Goal: Find specific page/section: Find specific page/section

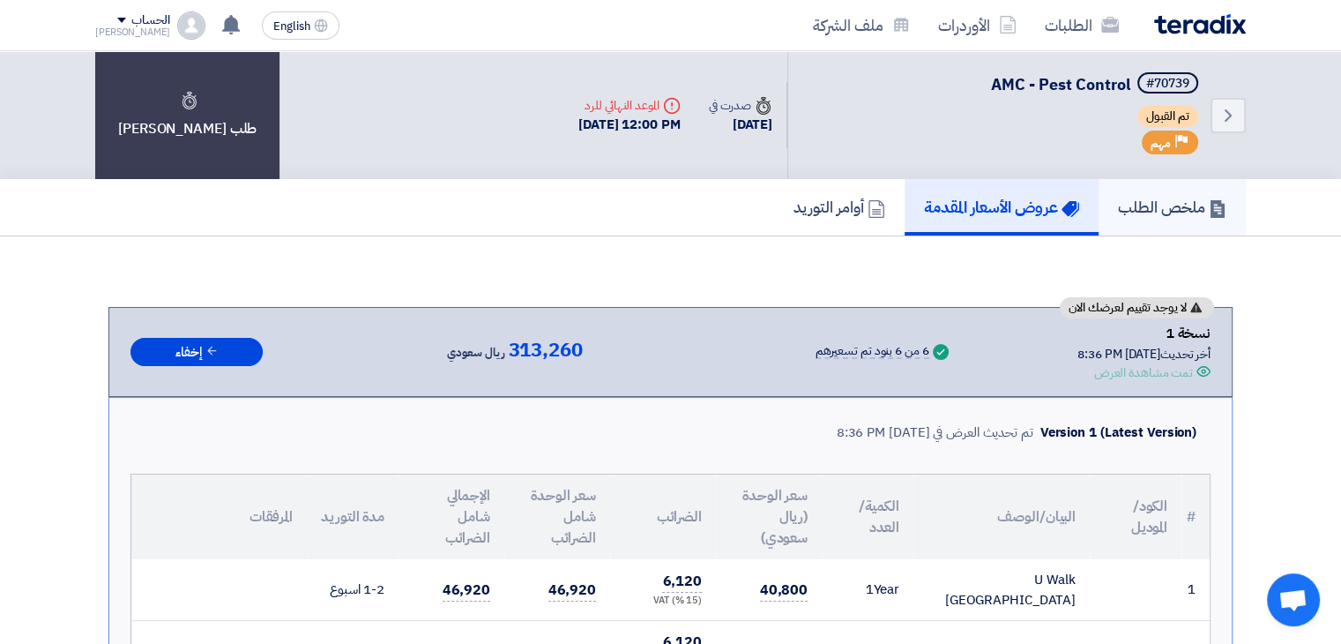
click at [1150, 200] on h5 "ملخص الطلب" at bounding box center [1172, 207] width 108 height 20
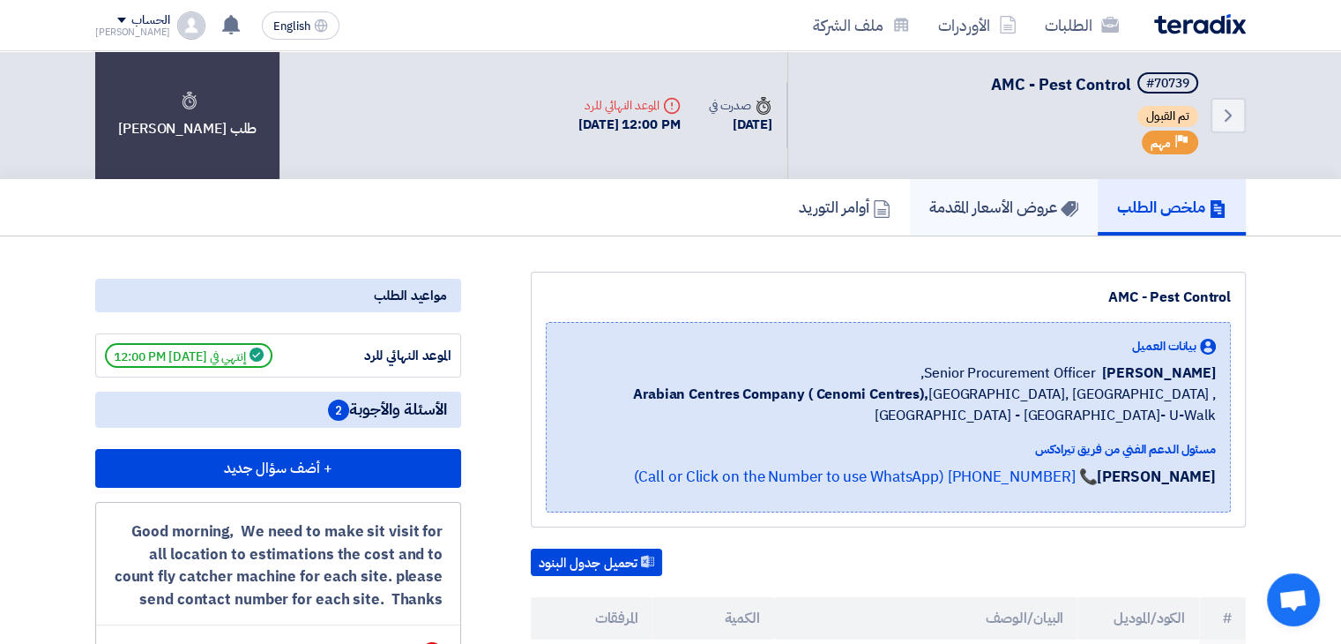
click at [965, 207] on h5 "عروض الأسعار المقدمة" at bounding box center [1003, 207] width 149 height 20
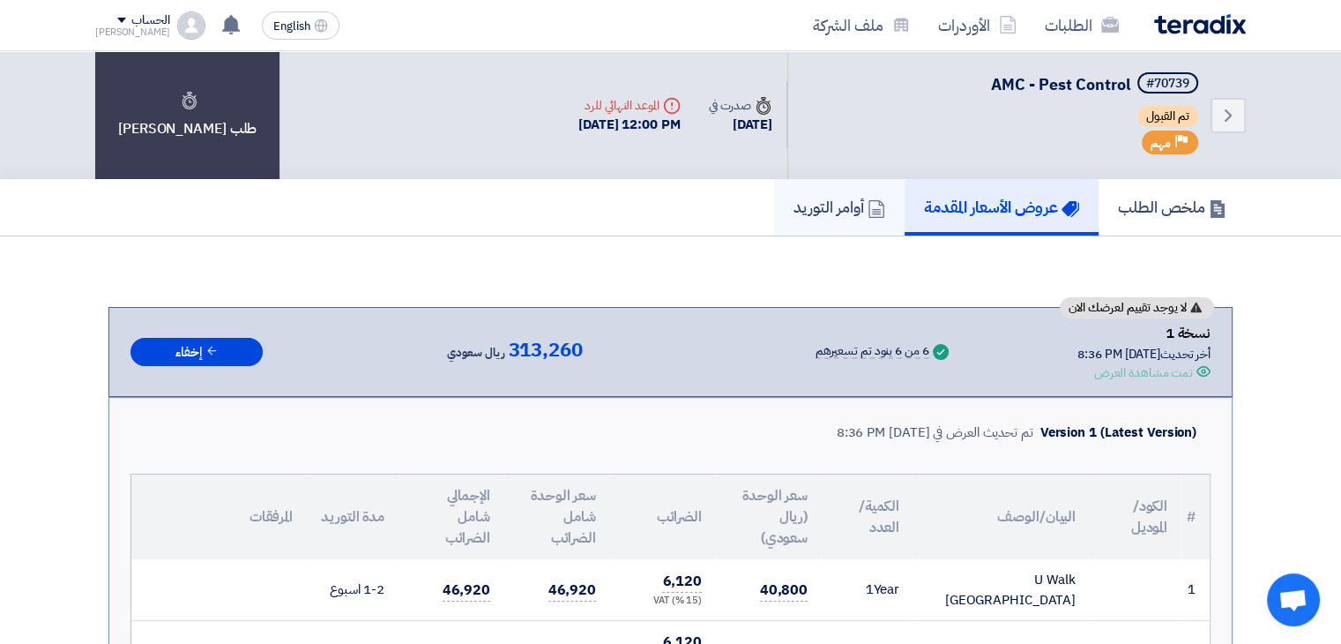
click at [839, 206] on h5 "أوامر التوريد" at bounding box center [839, 207] width 92 height 20
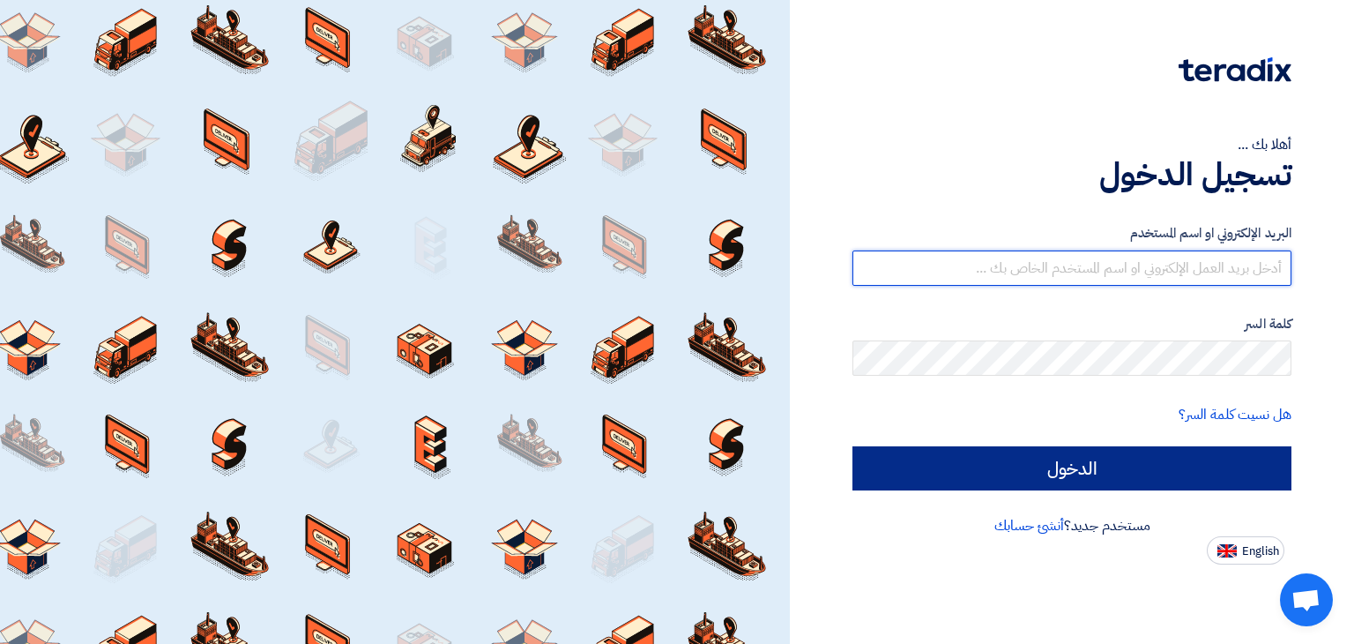
type input "mustafa@trappestcontrol.com"
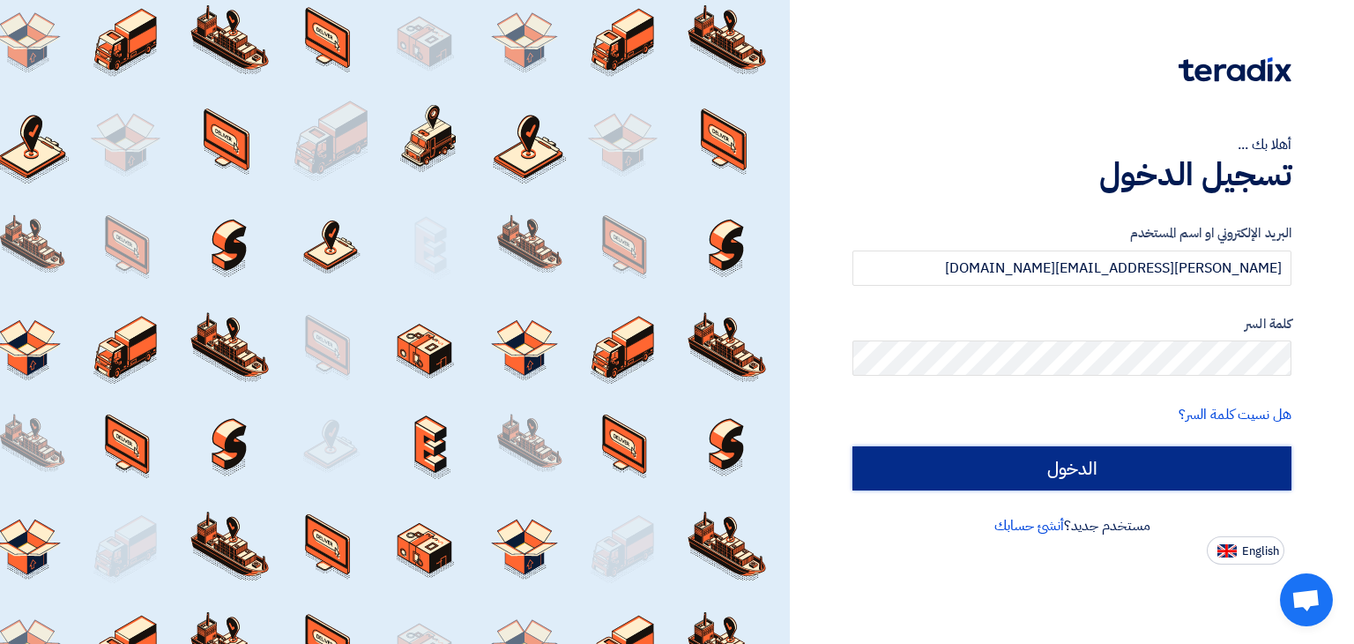
click at [1002, 467] on input "الدخول" at bounding box center [1071, 468] width 439 height 44
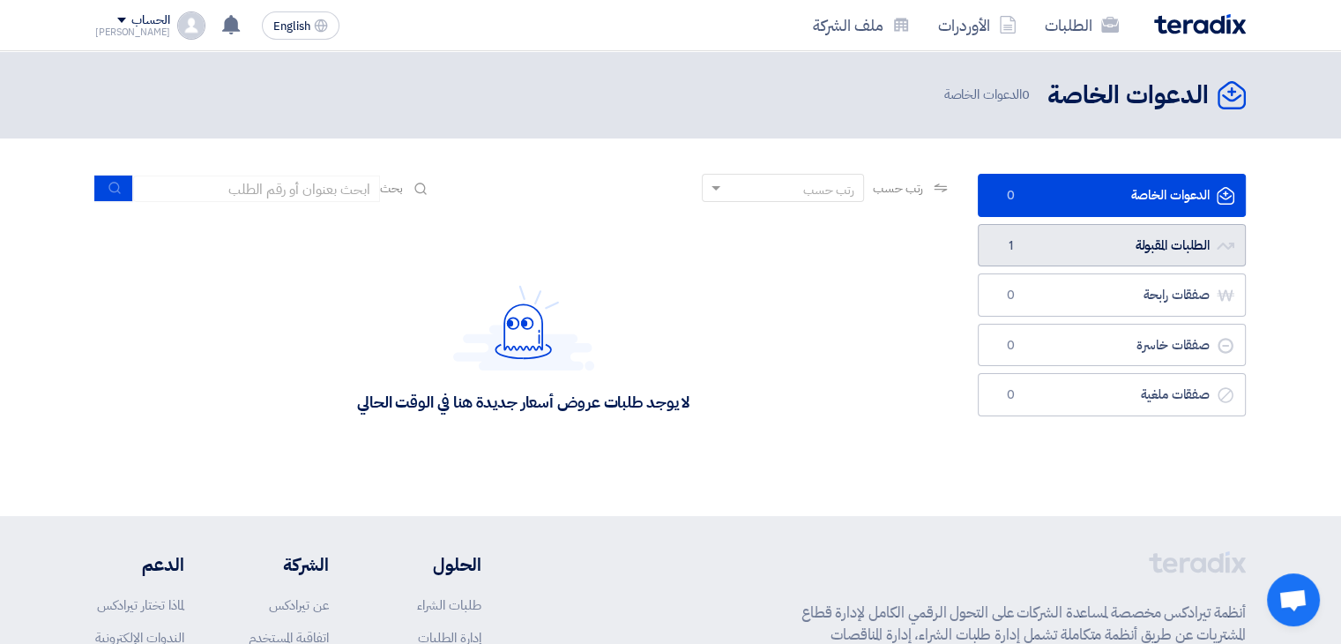
click at [1054, 251] on link "الطلبات المقبولة الطلبات المقبولة 1" at bounding box center [1112, 245] width 268 height 43
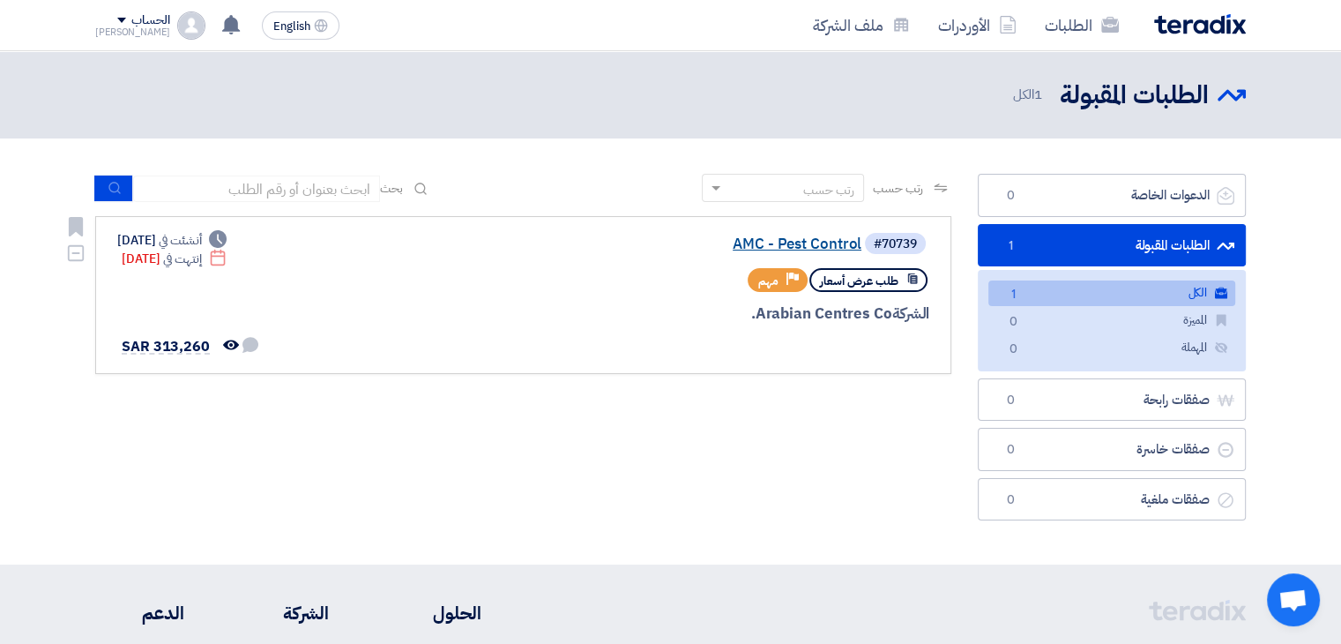
click at [776, 241] on link "AMC - Pest Control" at bounding box center [685, 244] width 353 height 16
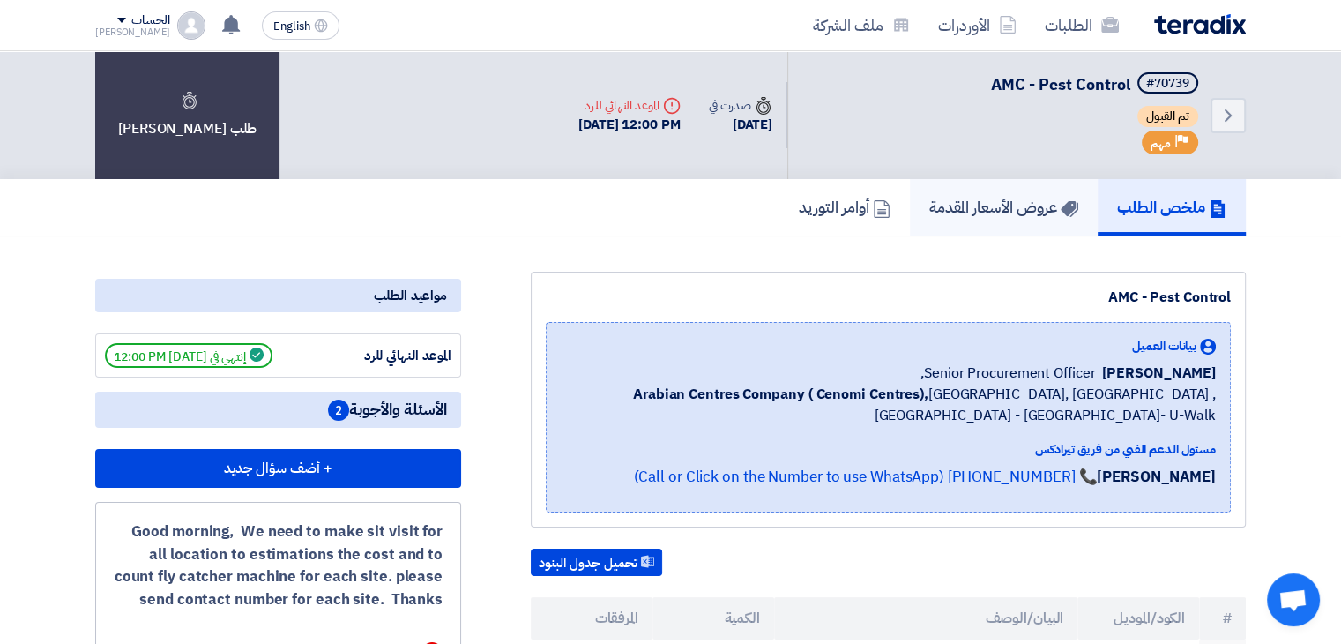
click at [961, 212] on h5 "عروض الأسعار المقدمة" at bounding box center [1003, 207] width 149 height 20
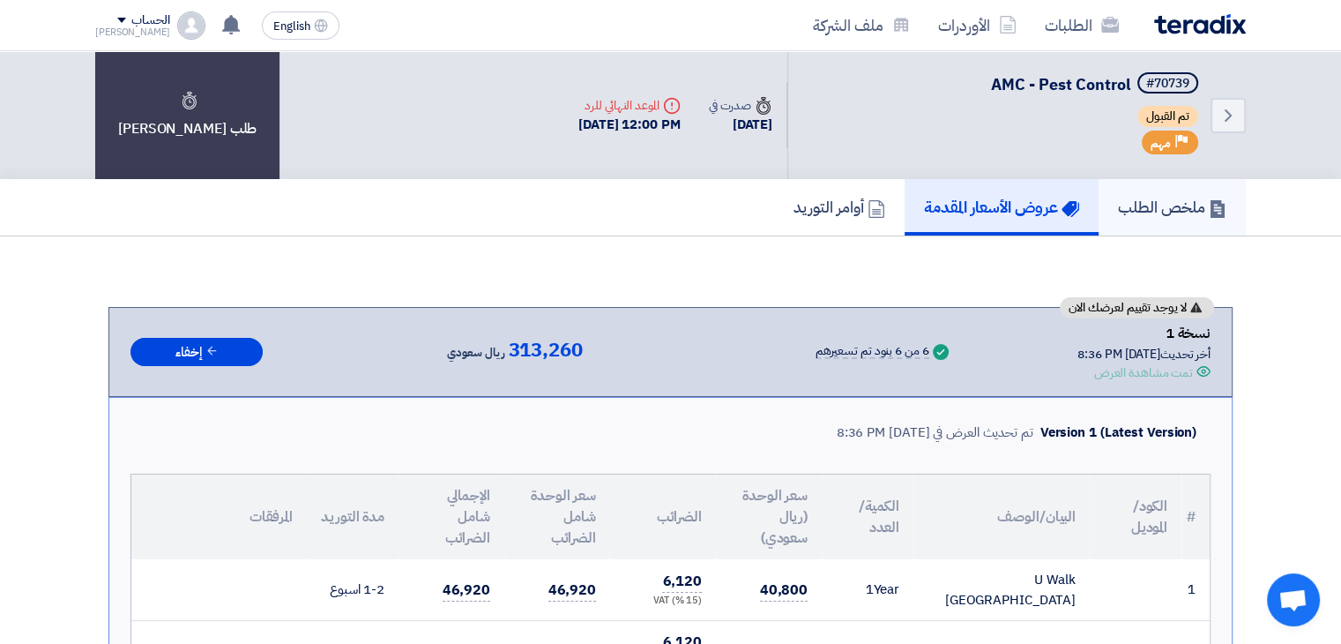
click at [1132, 208] on h5 "ملخص الطلب" at bounding box center [1172, 207] width 108 height 20
